Goal: Navigation & Orientation: Go to known website

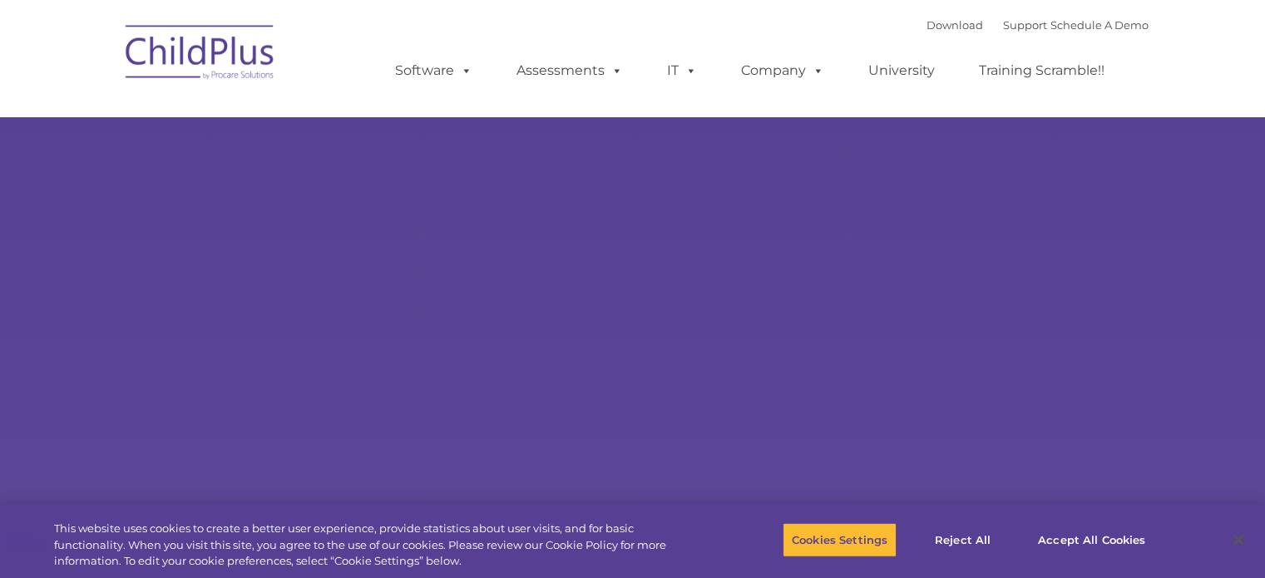
select select "MEDIUM"
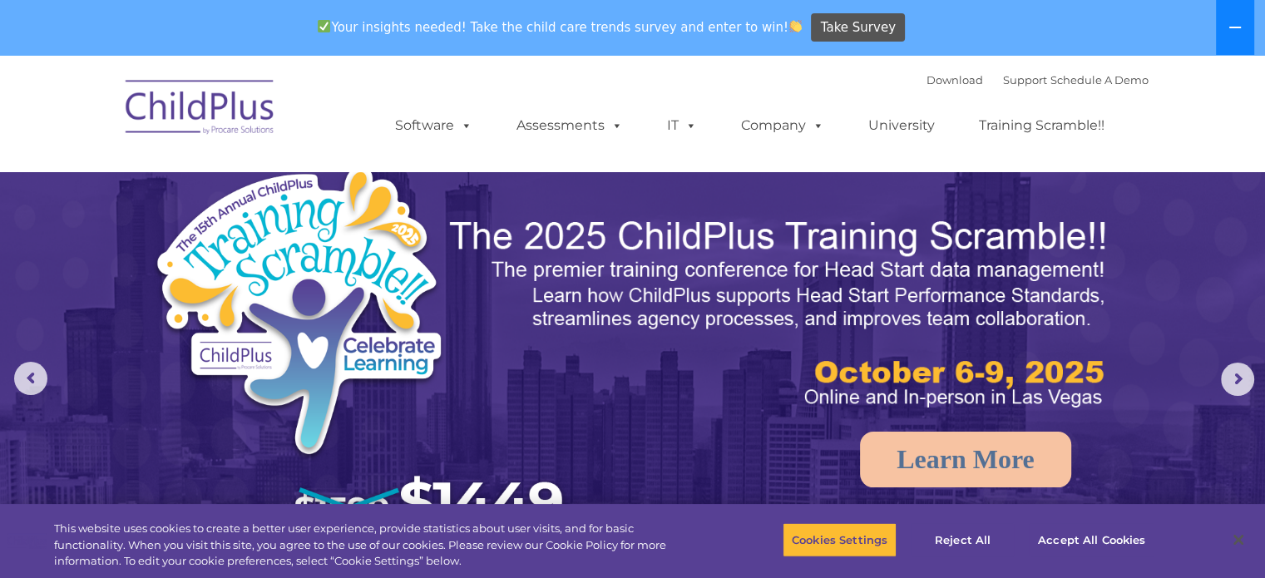
click at [1244, 21] on button at bounding box center [1235, 27] width 38 height 55
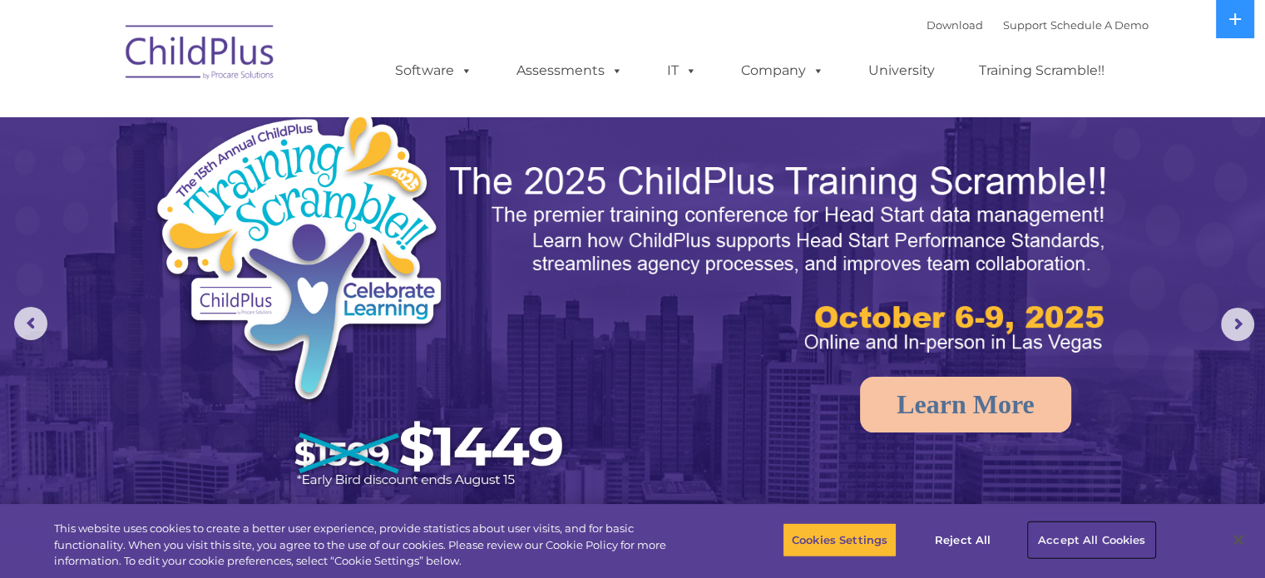
click at [1113, 529] on button "Accept All Cookies" at bounding box center [1092, 539] width 126 height 35
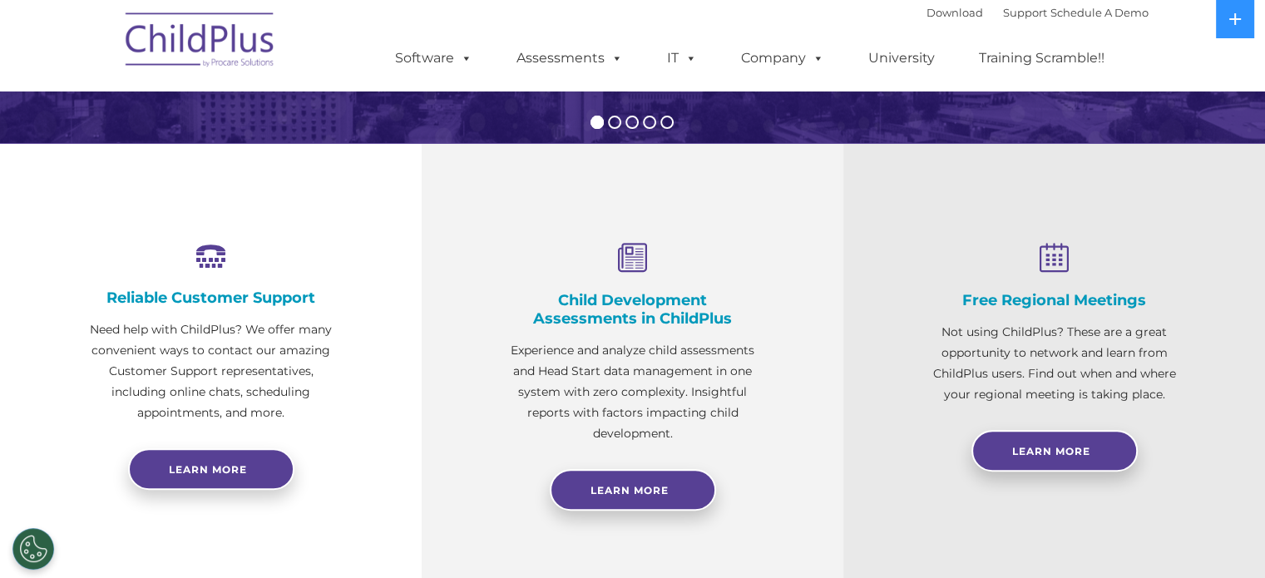
scroll to position [674, 0]
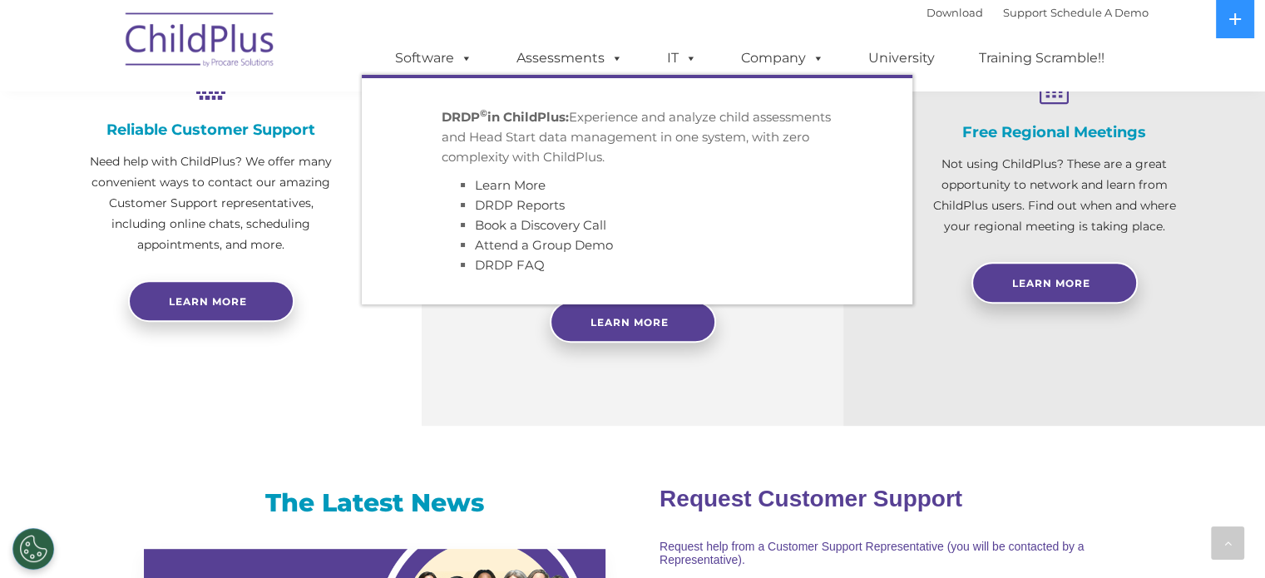
click at [78, 27] on nav "Download Support | Schedule A Demo  MENU MENU Software ChildPlus: The original…" at bounding box center [632, 45] width 1265 height 91
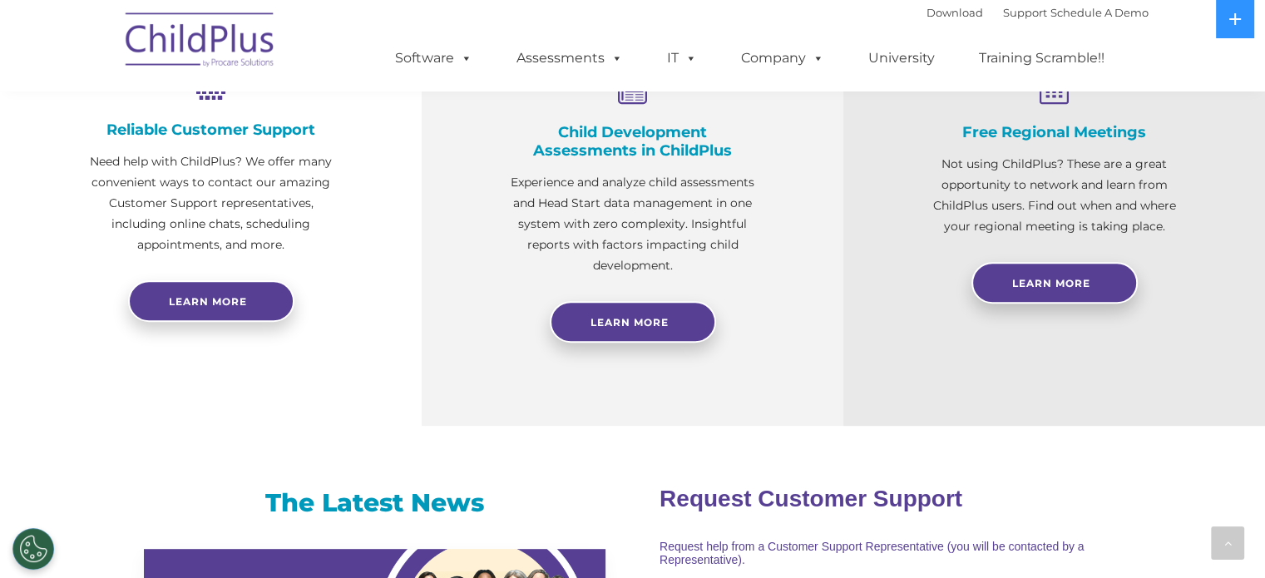
click at [100, 32] on nav "Download Support | Schedule A Demo  MENU MENU Software ChildPlus: The original…" at bounding box center [632, 45] width 1265 height 91
click at [153, 42] on img at bounding box center [200, 42] width 166 height 83
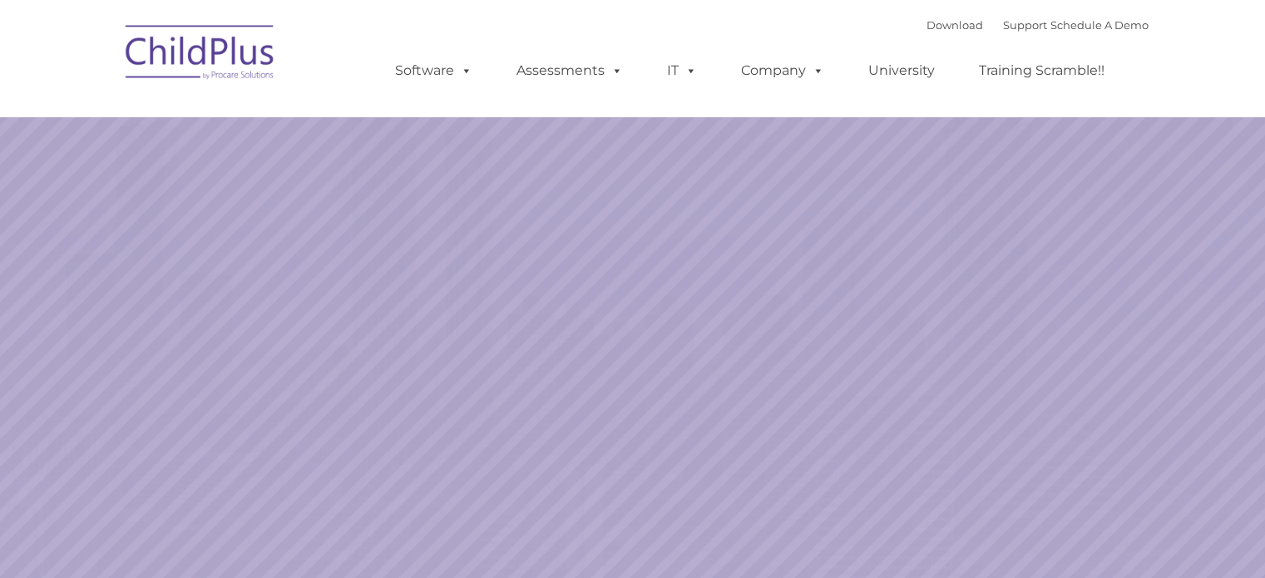
select select "MEDIUM"
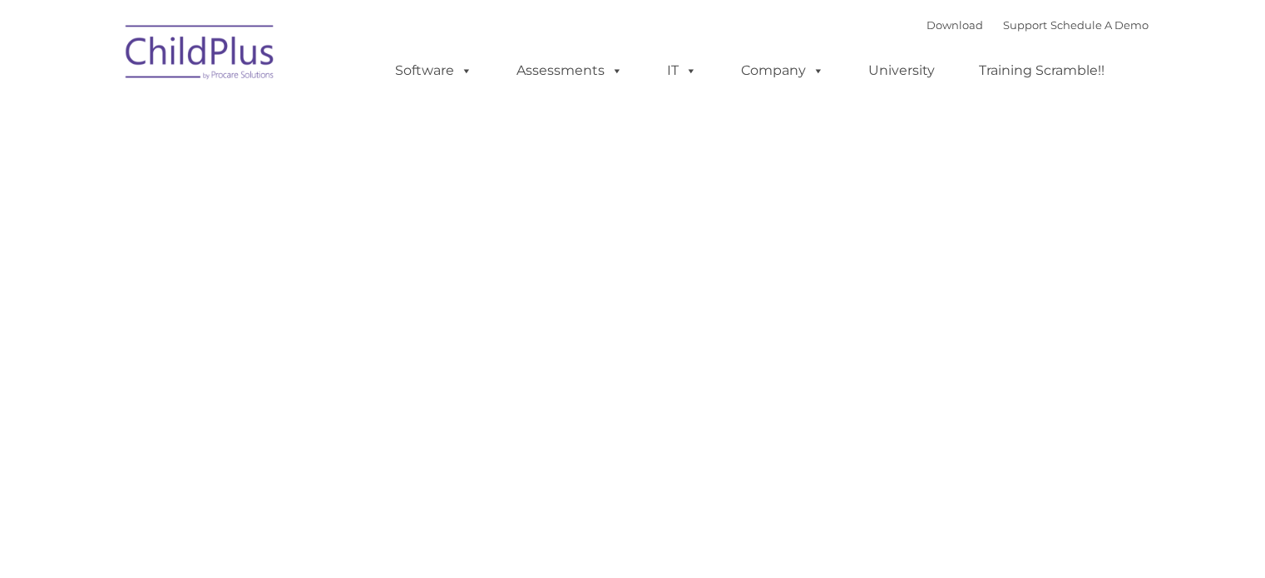
type input ""
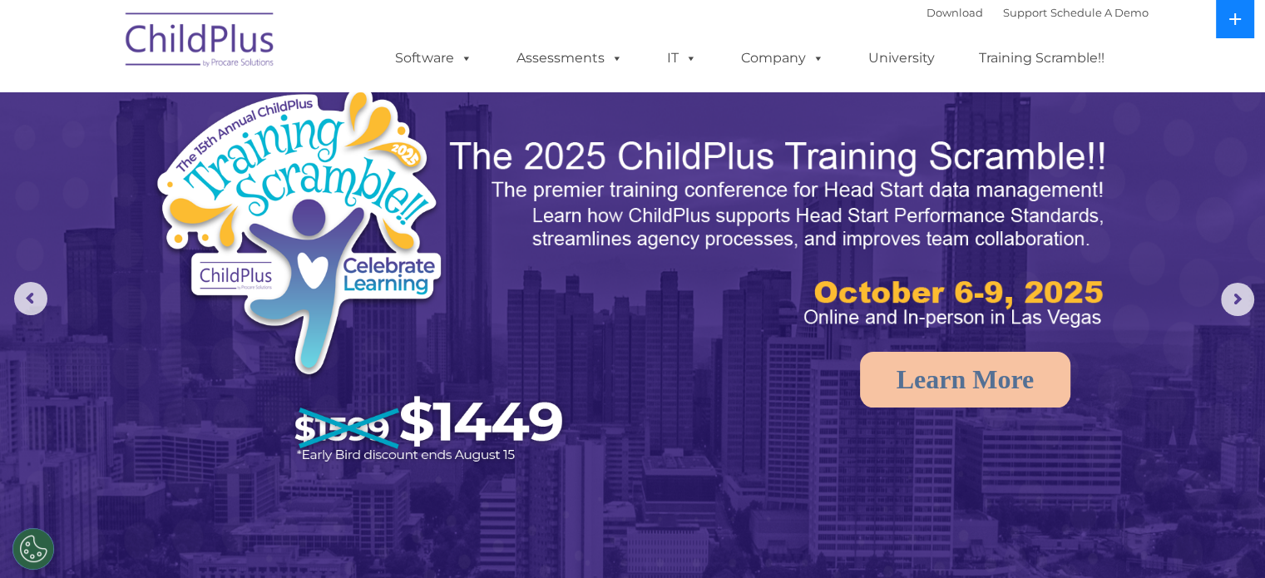
click at [1224, 22] on button at bounding box center [1235, 19] width 38 height 38
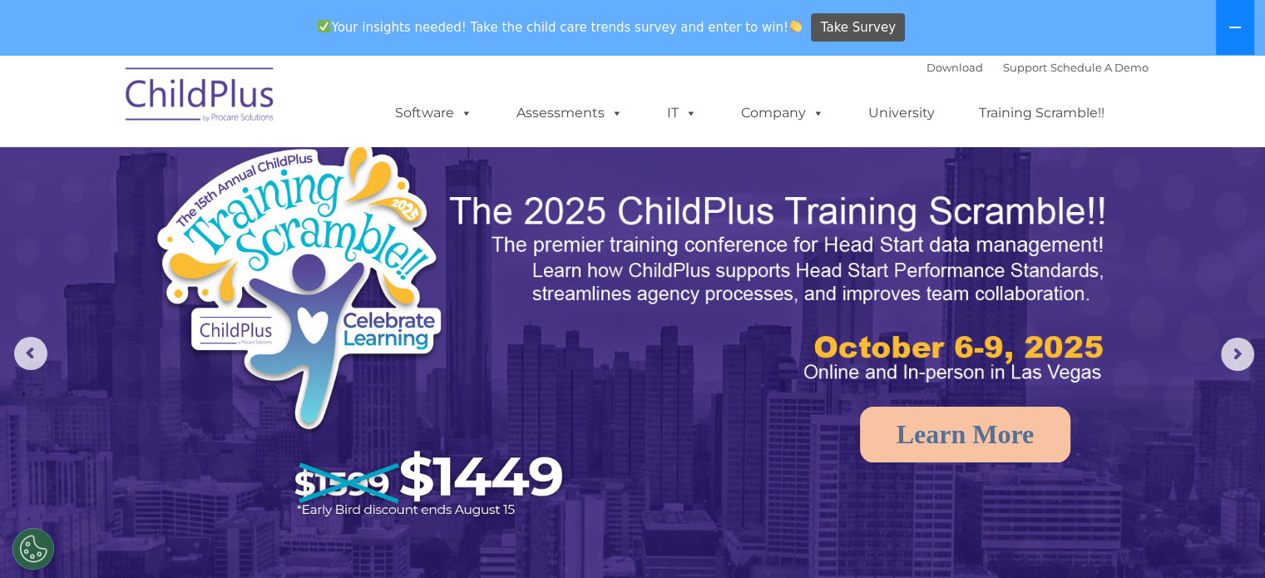
click at [1224, 22] on button at bounding box center [1235, 27] width 38 height 55
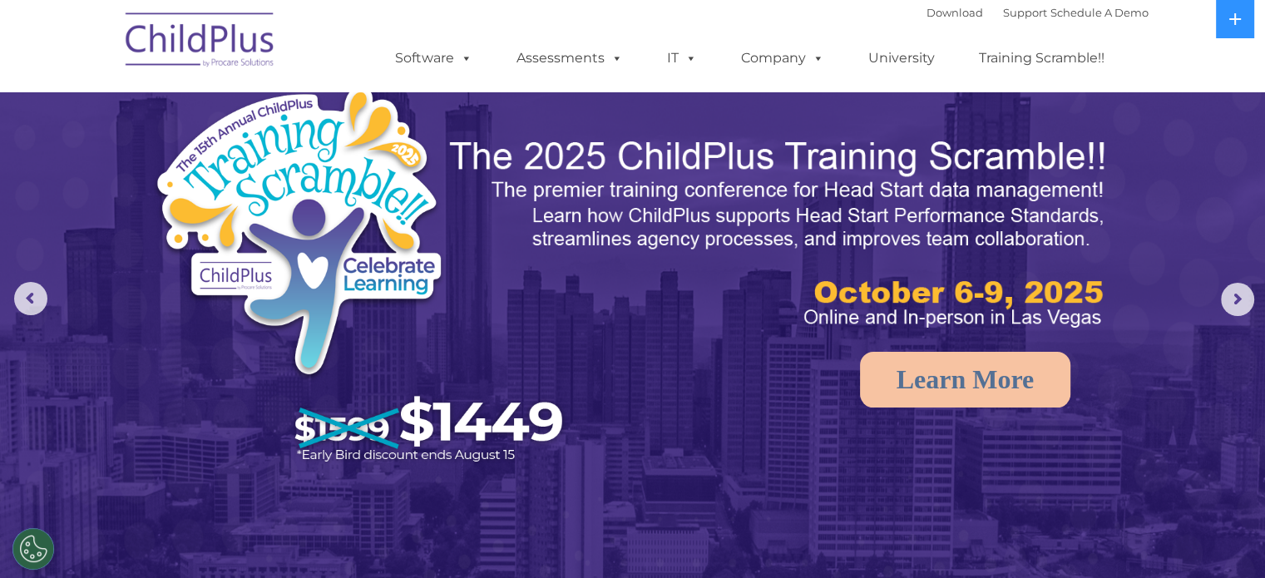
click at [244, 43] on img at bounding box center [200, 42] width 166 height 83
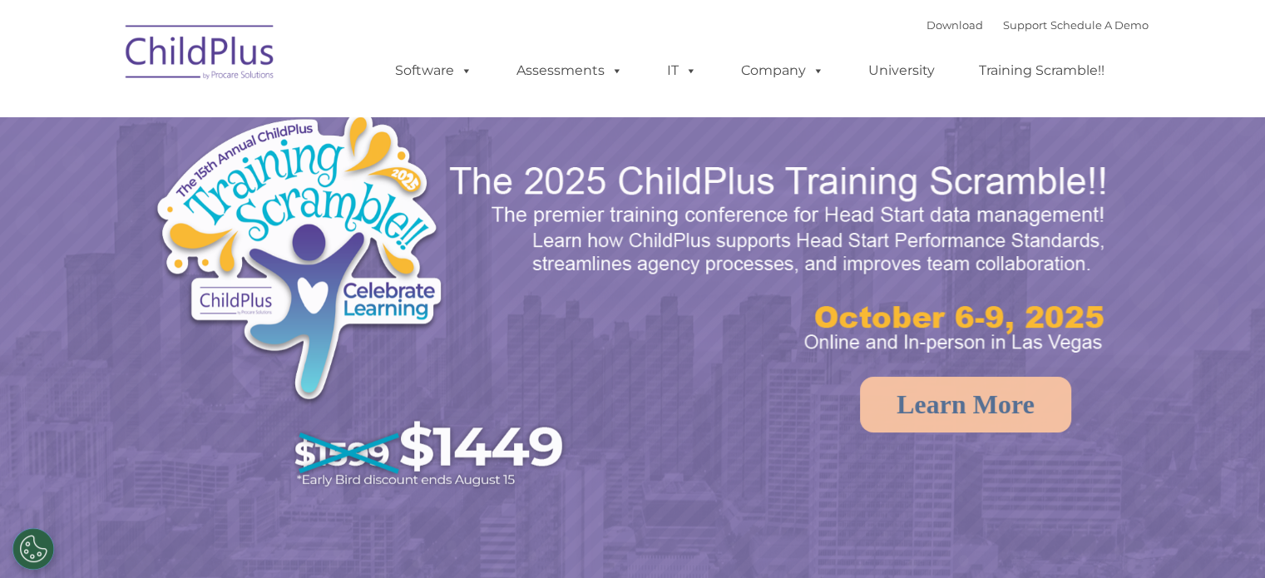
select select "MEDIUM"
